Goal: Task Accomplishment & Management: Use online tool/utility

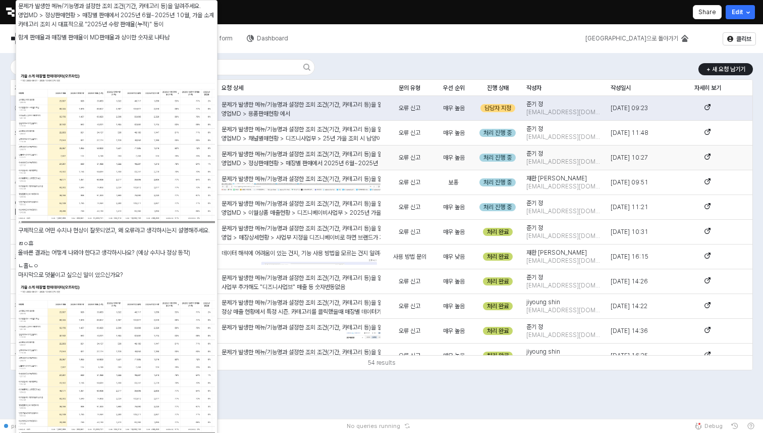
click at [325, 157] on div "문제가 발생한 메뉴/기능명과 설정한 조회 조건(기간, 카테고리 등)을 알려주세요. 영업MD > 정상판매현황 > 매장별 판매에서 2025년 6월…" at bounding box center [301, 333] width 159 height 368
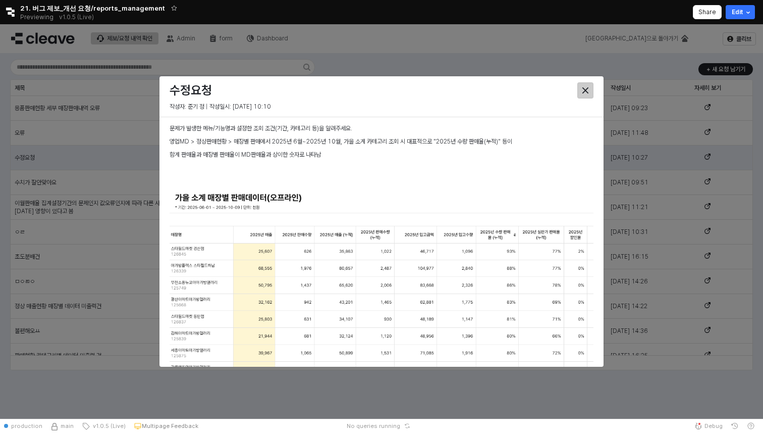
click at [581, 91] on div "Close" at bounding box center [585, 90] width 15 height 15
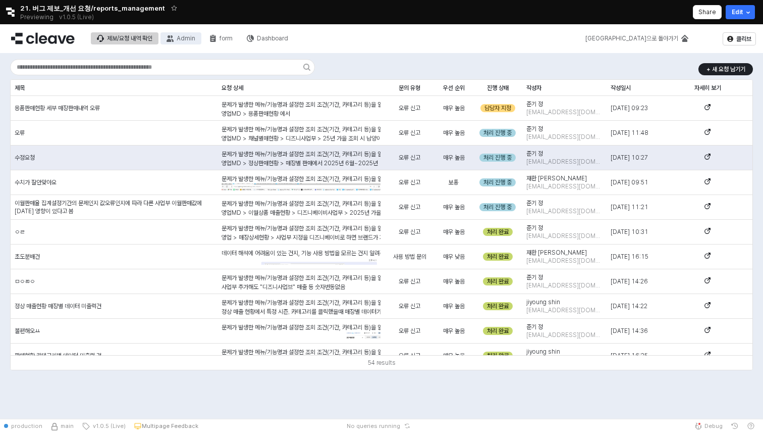
click at [195, 35] on button "Admin" at bounding box center [181, 38] width 41 height 12
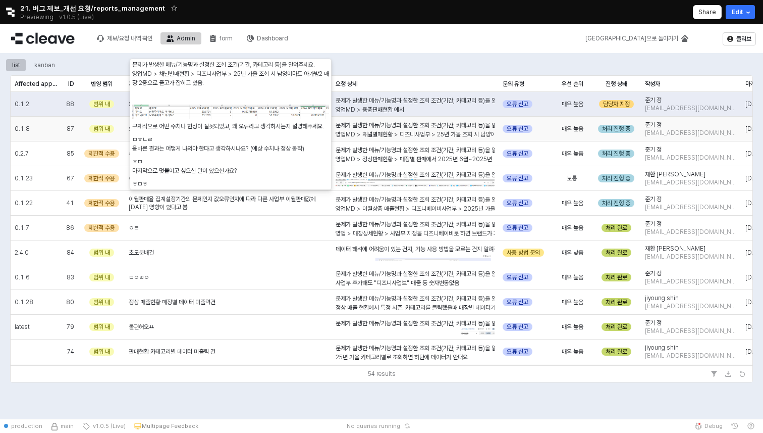
click at [425, 129] on div "문제가 발생한 메뉴/기능명과 설정한 조회 조건(기간, 카테고리 등)을 알려주세요. 영업MD > 채널별매현황 > 디즈니사업부 > 25년 가을 조…" at bounding box center [415, 179] width 159 height 117
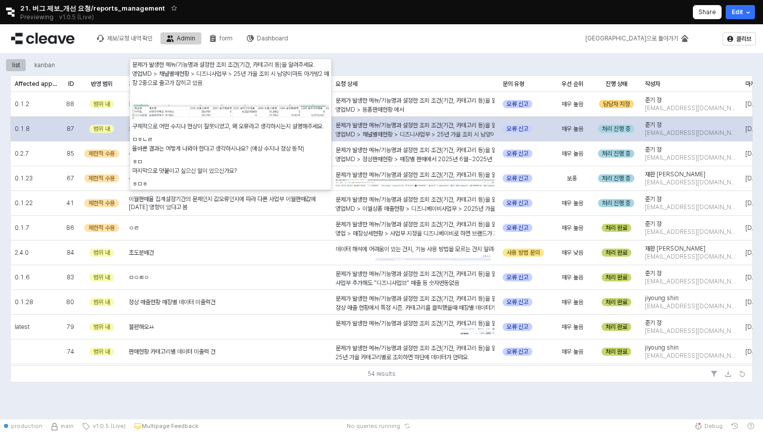
click at [421, 159] on span "영업MD > 정상판매현황 > 매장별 판매에서 2025년 6월~2025년 10월, 가을 소계 카테고리 조회 시 대표적으로 "2025년 수량 판매…" at bounding box center [507, 158] width 343 height 7
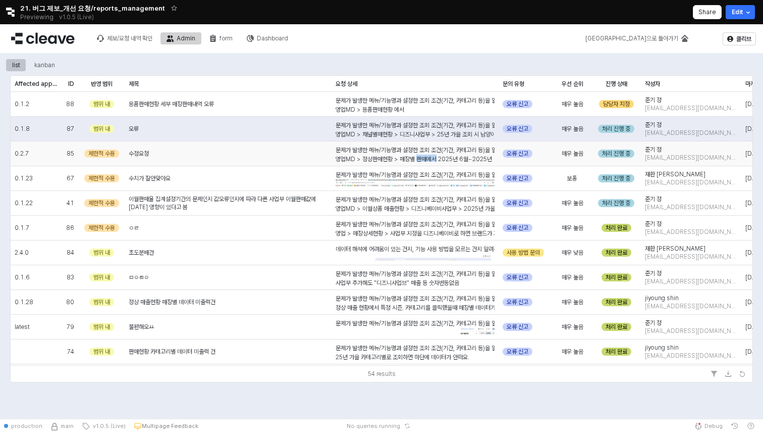
click at [421, 159] on span "영업MD > 정상판매현황 > 매장별 판매에서 2025년 6월~2025년 10월, 가을 소계 카테고리 조회 시 대표적으로 "2025년 수량 판매…" at bounding box center [507, 158] width 343 height 7
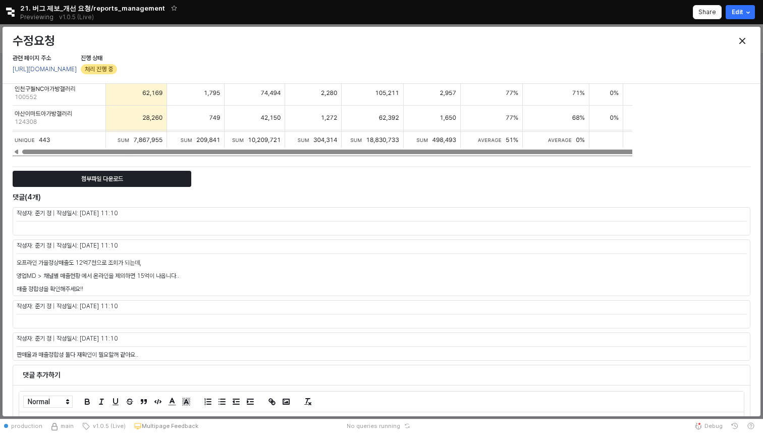
scroll to position [1085, 0]
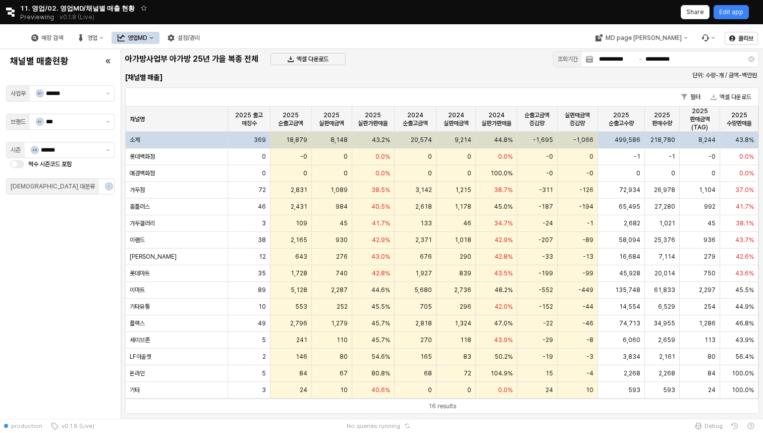
click at [16, 17] on div "Retool logo 11. 영업/02. 영업MD/채널별 매출 현황 Previewing v0.1.8 (Live) Share Edit app" at bounding box center [381, 12] width 763 height 24
click at [12, 15] on icon "Retool logo" at bounding box center [10, 12] width 9 height 9
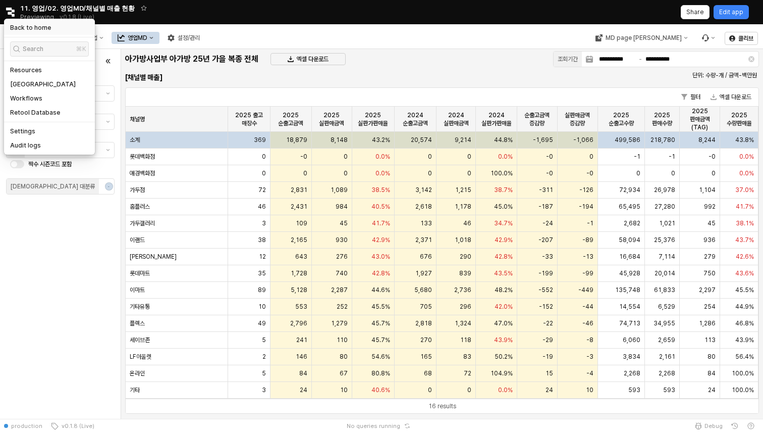
click at [45, 32] on div "Back to home" at bounding box center [49, 28] width 91 height 14
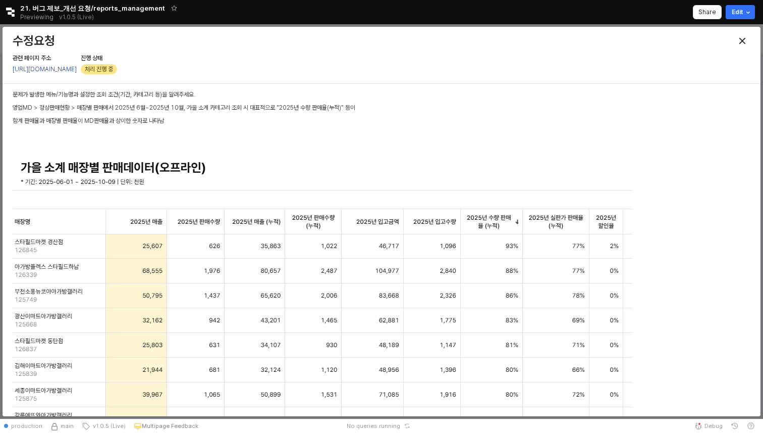
scroll to position [1085, 0]
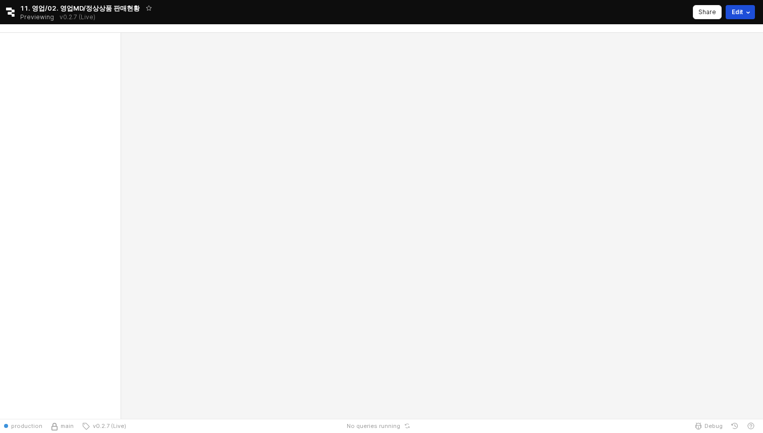
click at [734, 13] on button "Edit" at bounding box center [740, 12] width 29 height 14
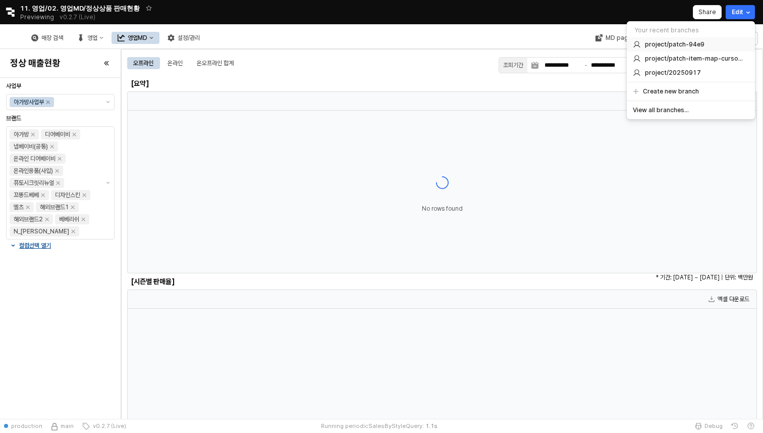
click at [706, 48] on div "project/patch-94e9" at bounding box center [691, 44] width 128 height 14
